Goal: Check status: Check status

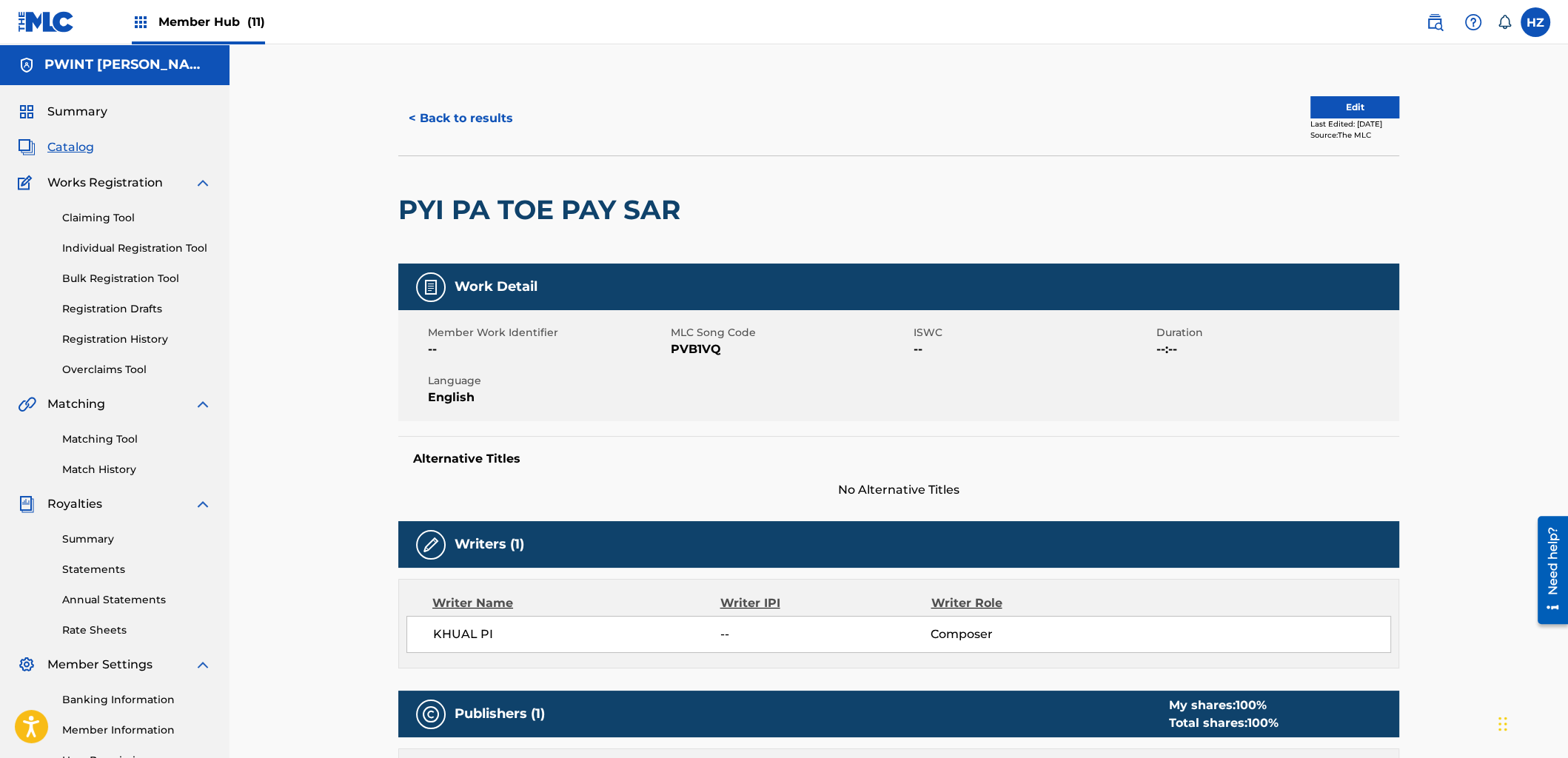
click at [169, 0] on div "Member Hub (11)" at bounding box center [198, 22] width 133 height 44
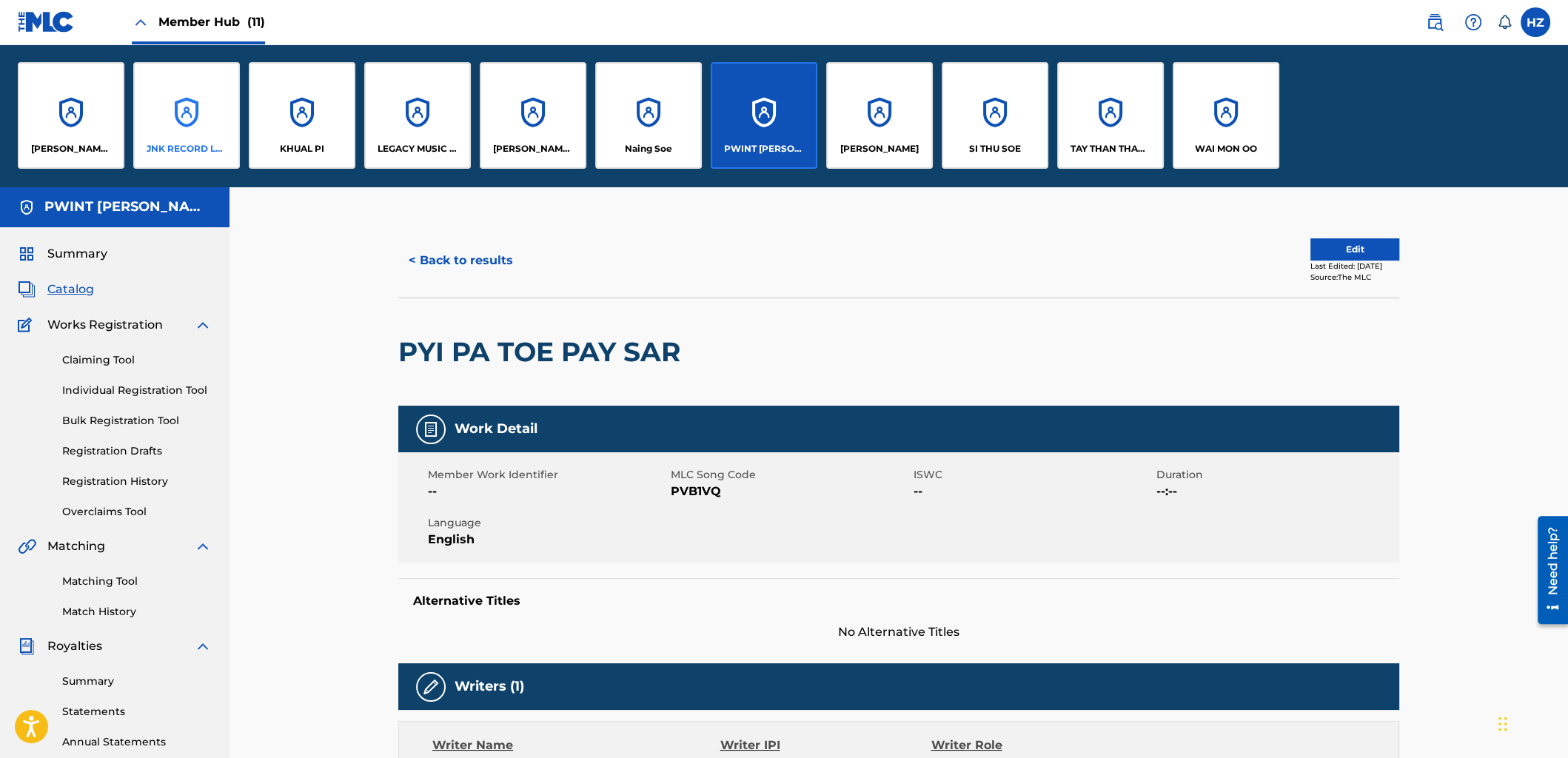
click at [174, 130] on div "JNK RECORD LABEL" at bounding box center [187, 116] width 107 height 107
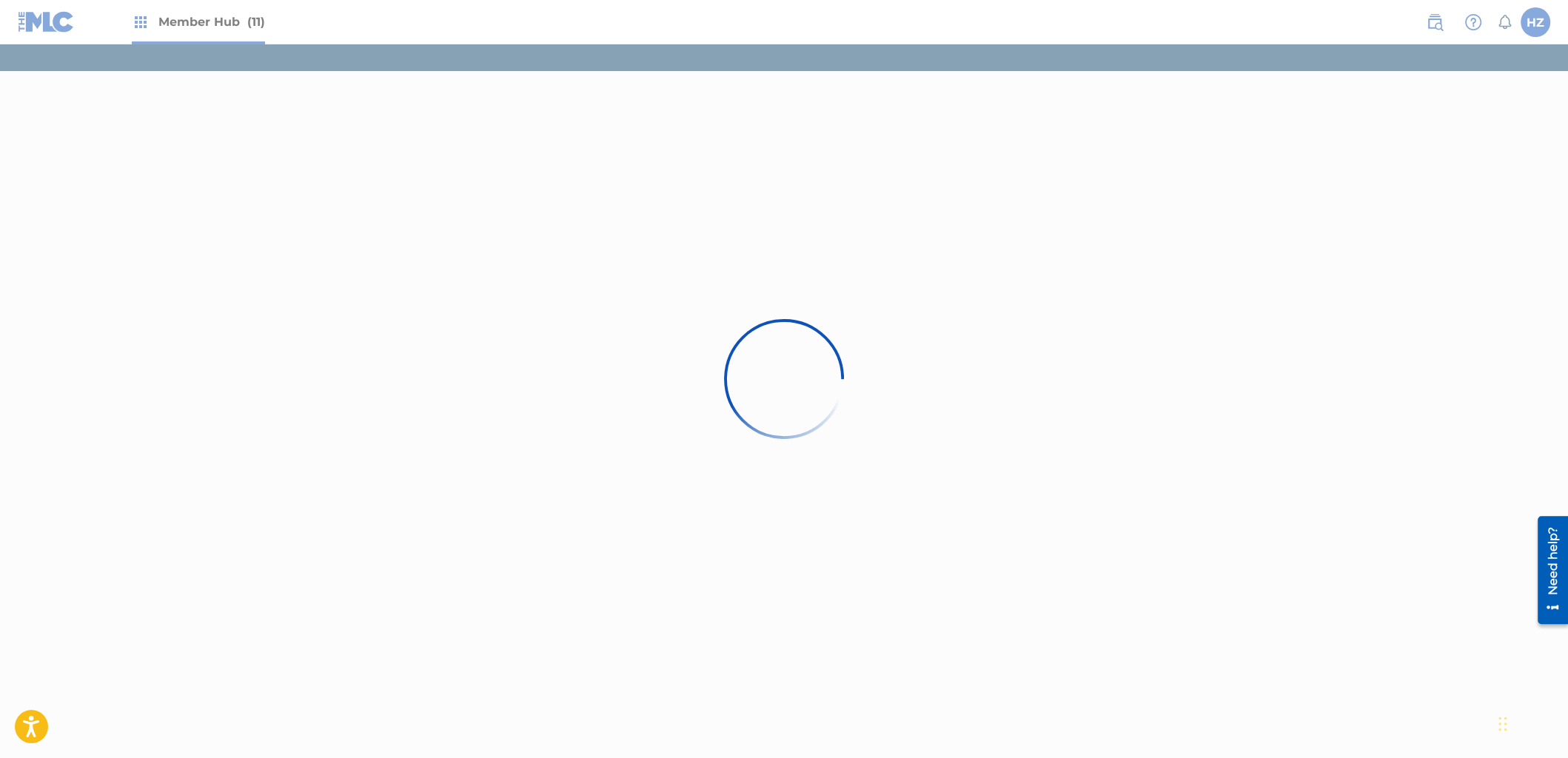
click at [216, 35] on div at bounding box center [784, 379] width 1568 height 758
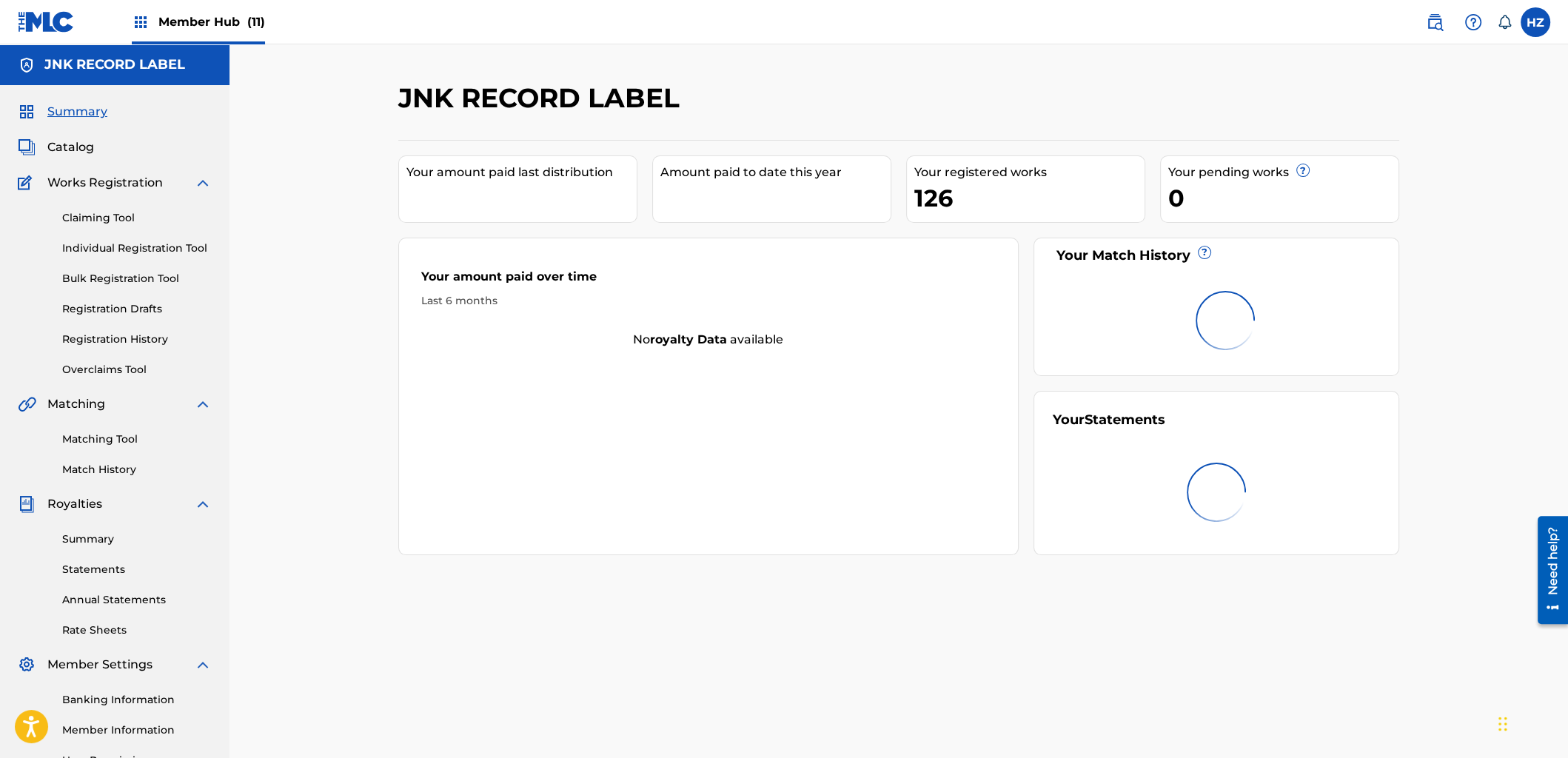
click at [218, 29] on span "Member Hub (11)" at bounding box center [212, 22] width 107 height 17
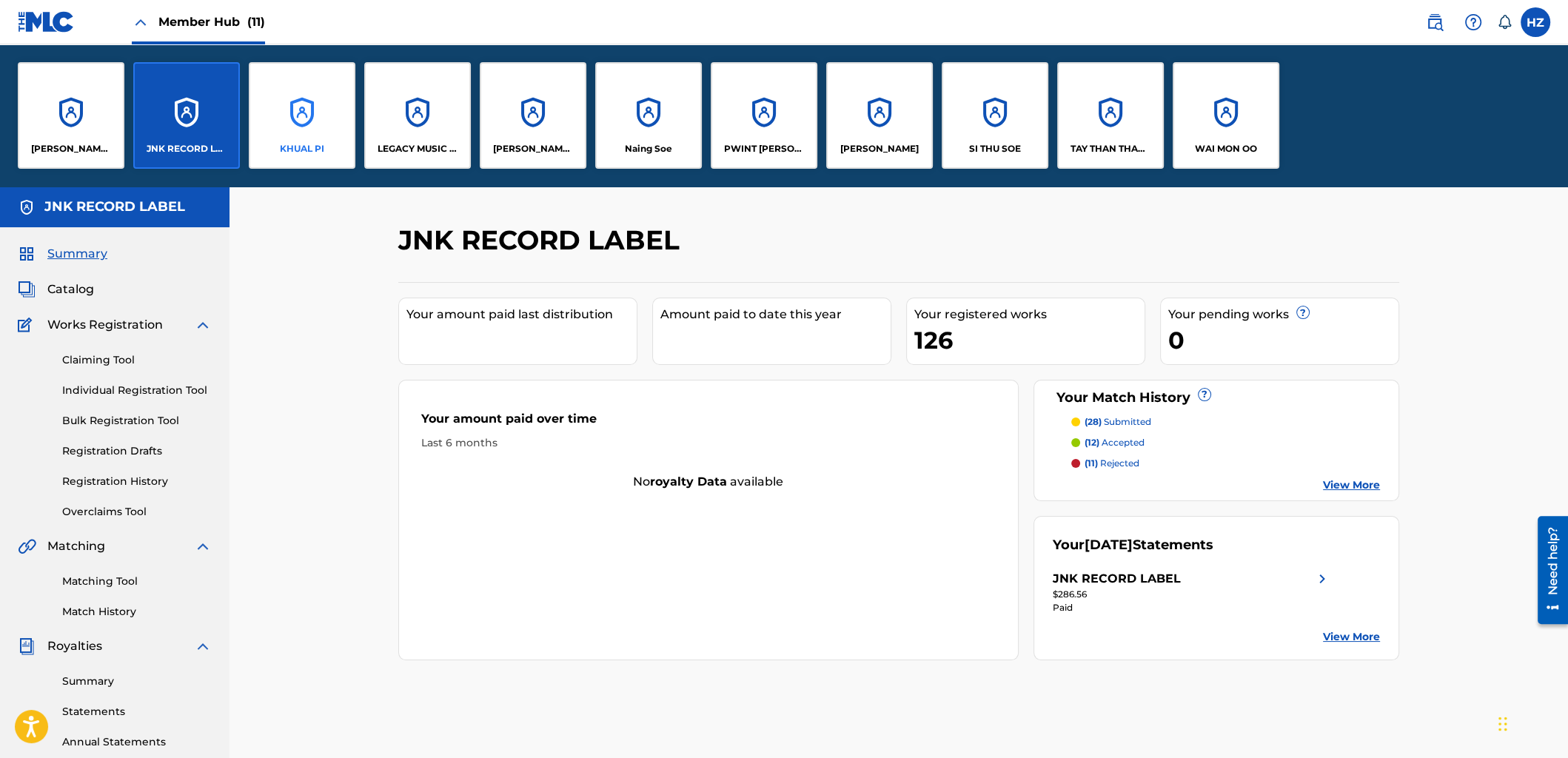
click at [313, 114] on div "KHUAL PI" at bounding box center [302, 116] width 107 height 107
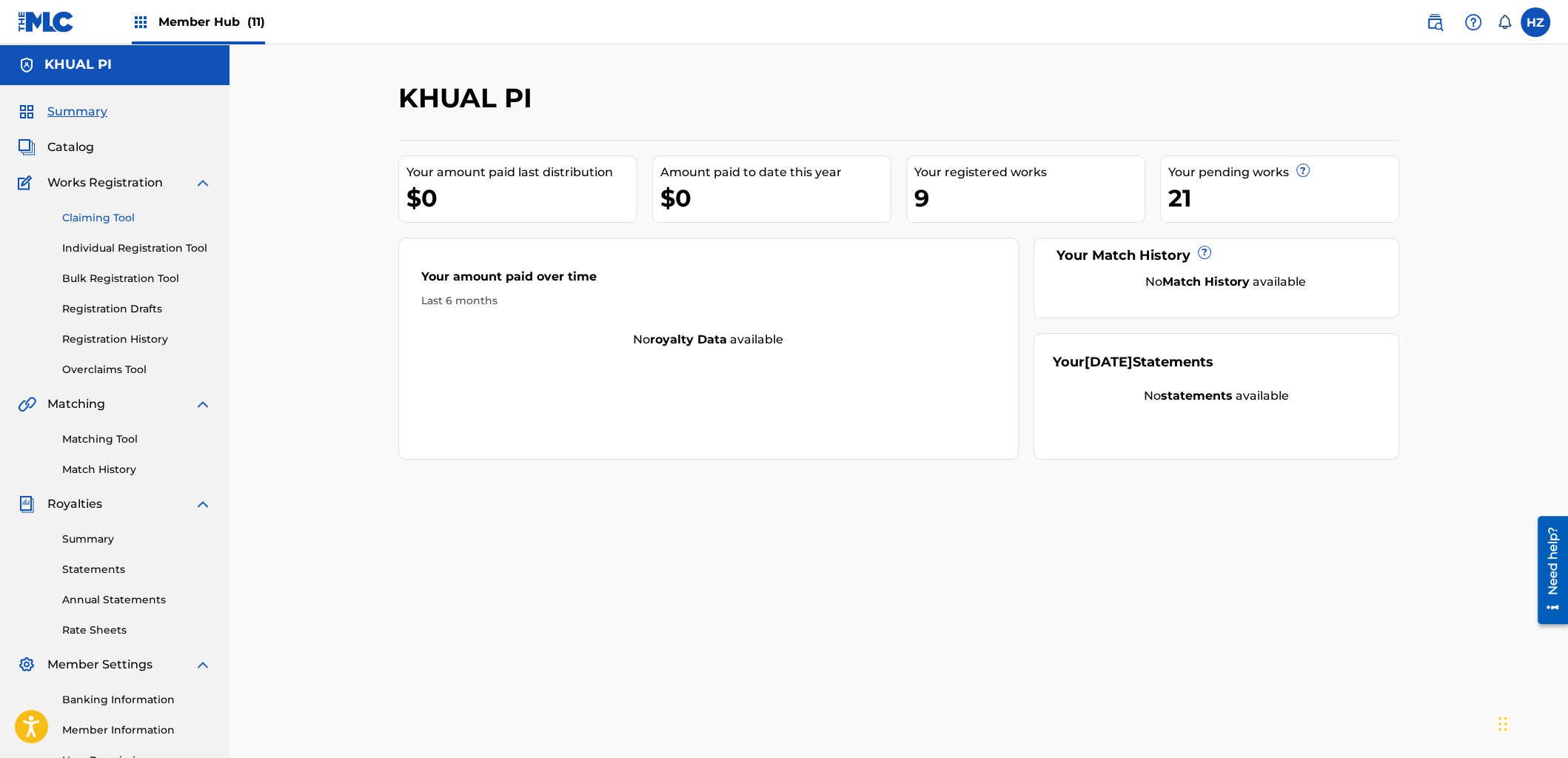
click at [108, 223] on link "Claiming Tool" at bounding box center [137, 218] width 150 height 16
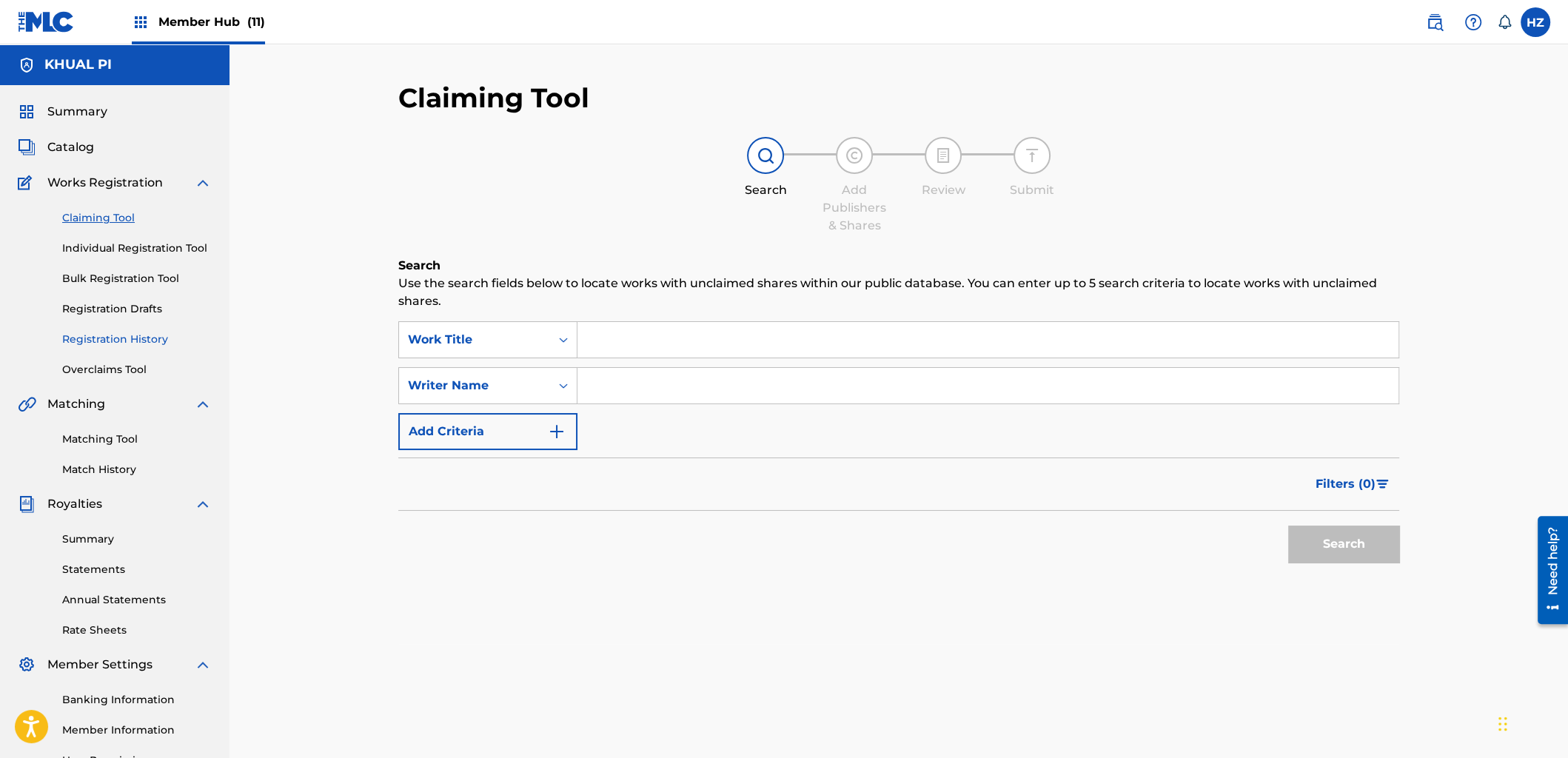
click at [127, 341] on link "Registration History" at bounding box center [137, 339] width 150 height 16
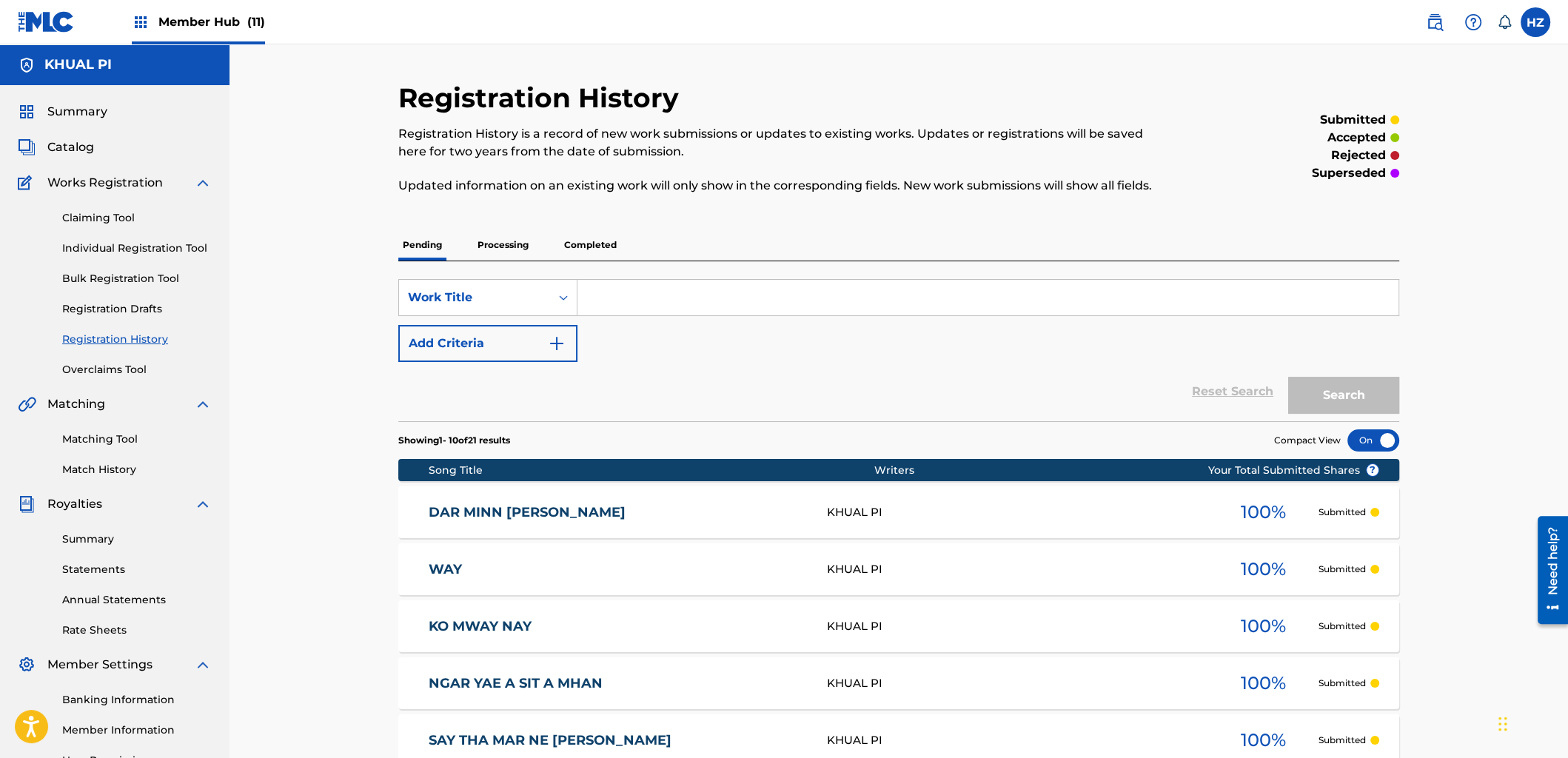
click at [501, 259] on p "Processing" at bounding box center [503, 245] width 60 height 31
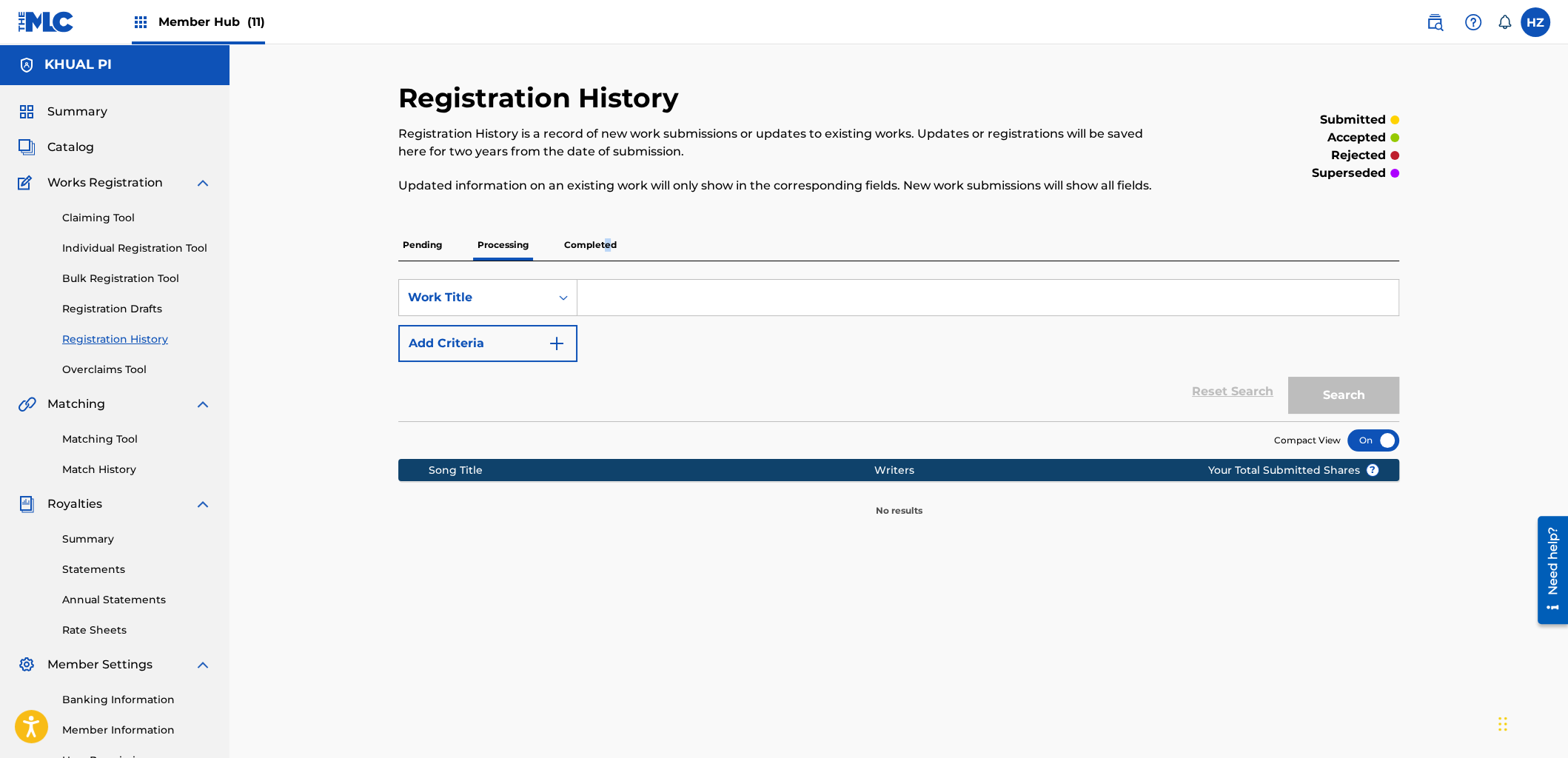
click at [606, 245] on p "Completed" at bounding box center [590, 245] width 62 height 31
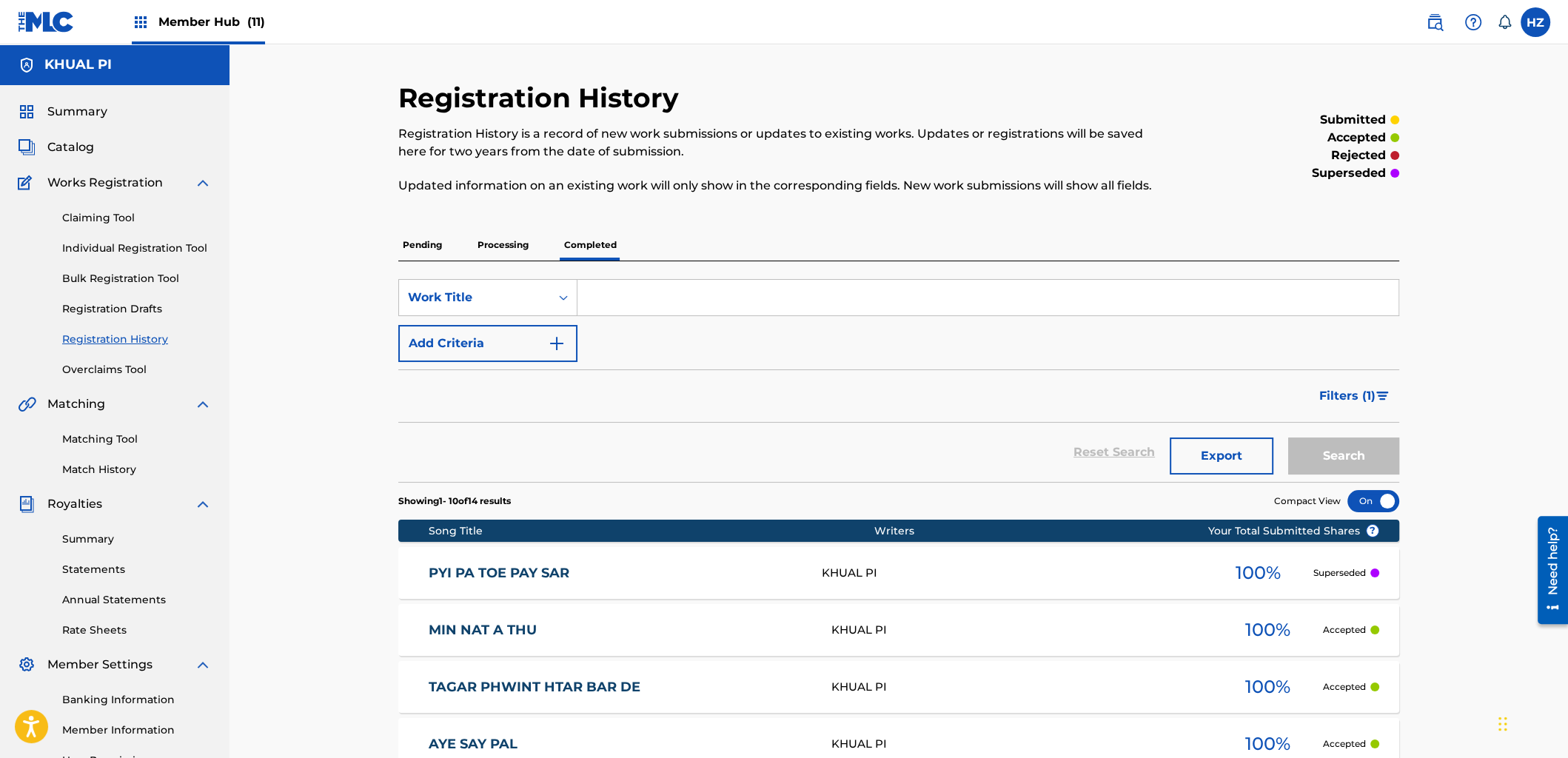
click at [440, 252] on p "Pending" at bounding box center [422, 245] width 48 height 31
